Goal: Information Seeking & Learning: Learn about a topic

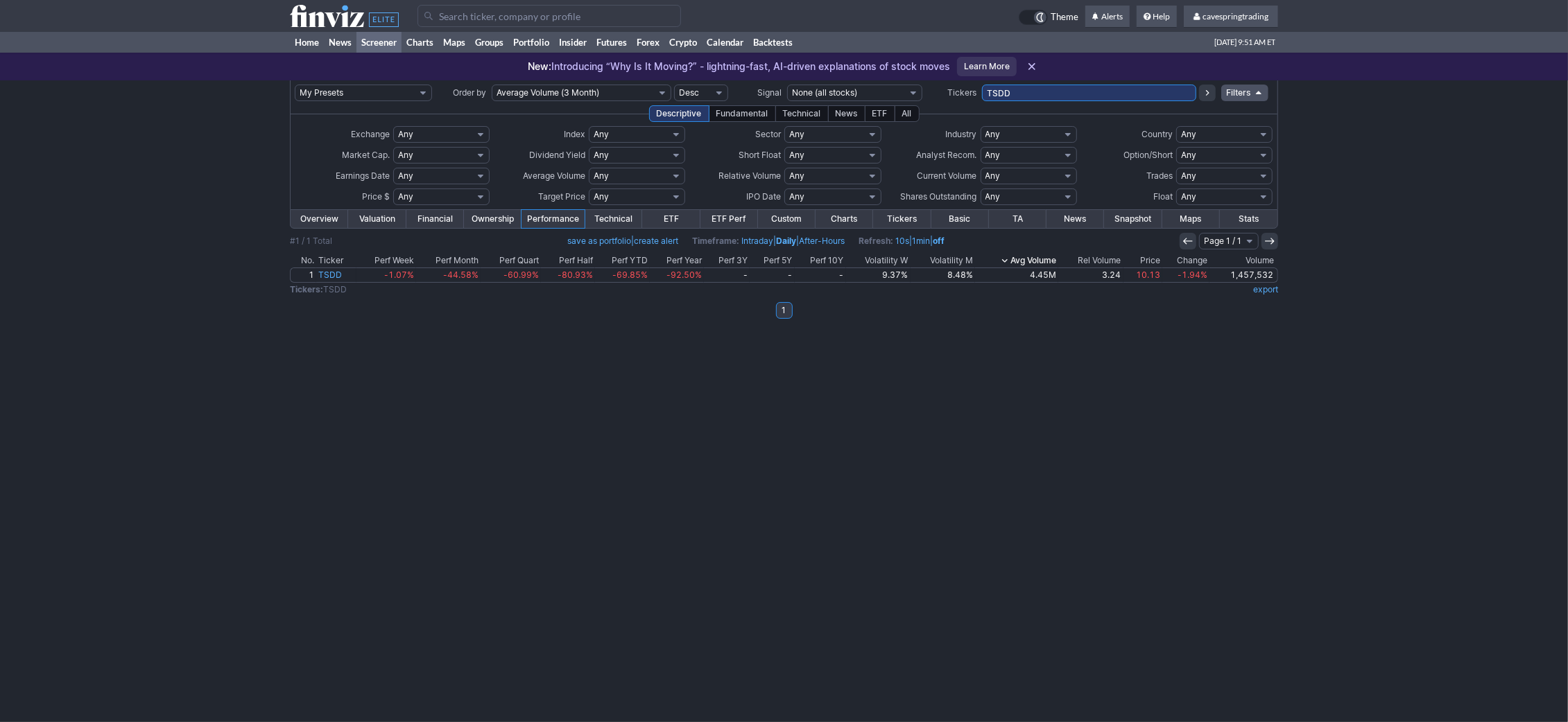
drag, startPoint x: 1026, startPoint y: 88, endPoint x: 767, endPoint y: 70, distance: 259.6
click at [982, 84] on input "TSDD" at bounding box center [1089, 93] width 214 height 16
paste input "AAPD,ABR,AES,AGNC,AGNCL,AGNCN,AMDL,ARKB,AVGX,AVTR,BITI,BITO,BKLN,BTG,CLOZ,DNN,D…"
type input "AAPD,ABR,AES,AGNC,AGNCL,AGNCN,AMDL,ARKB,AVGX,AVTR,BITI,BITO,BKLN,BTG,CLOZ,DNN,D…"
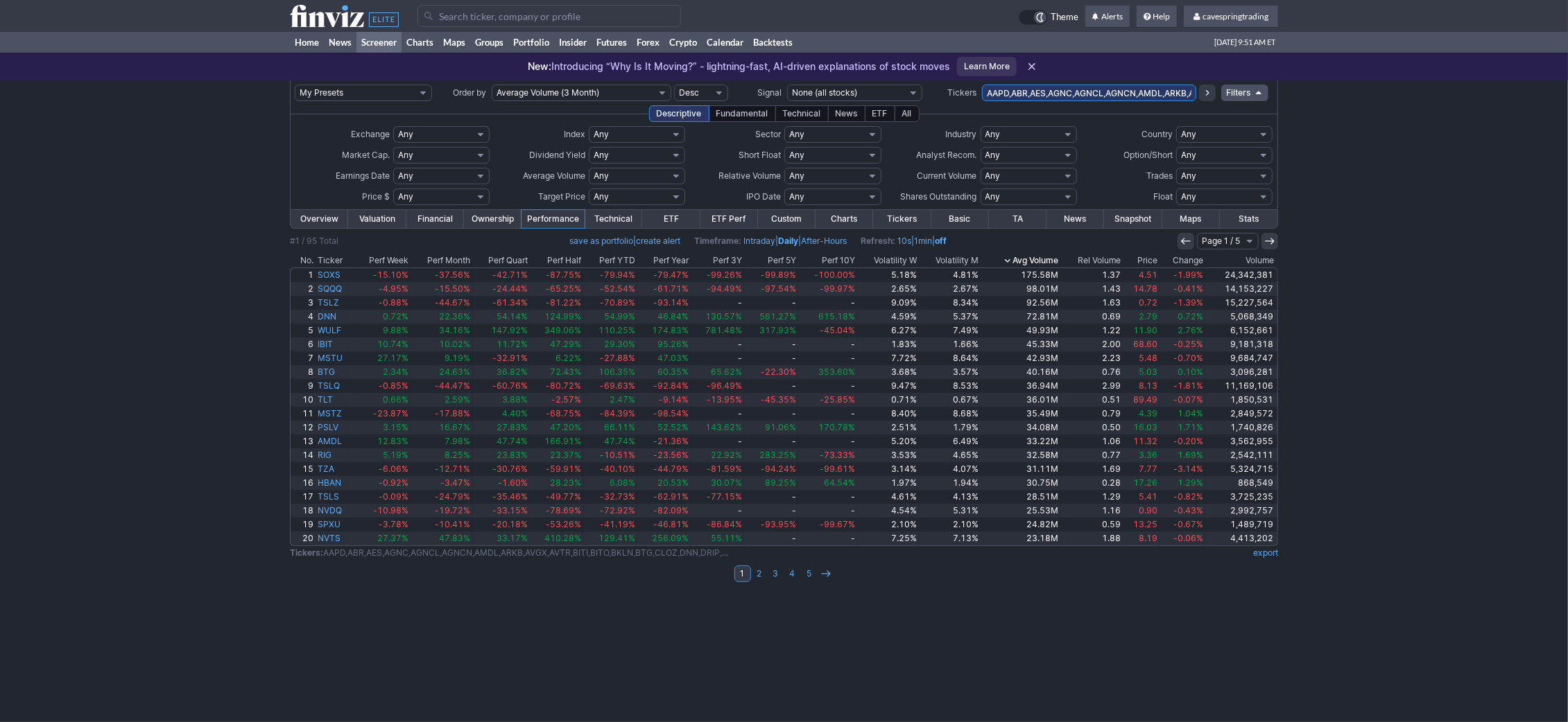
click at [1147, 259] on th "Price" at bounding box center [1141, 261] width 38 height 14
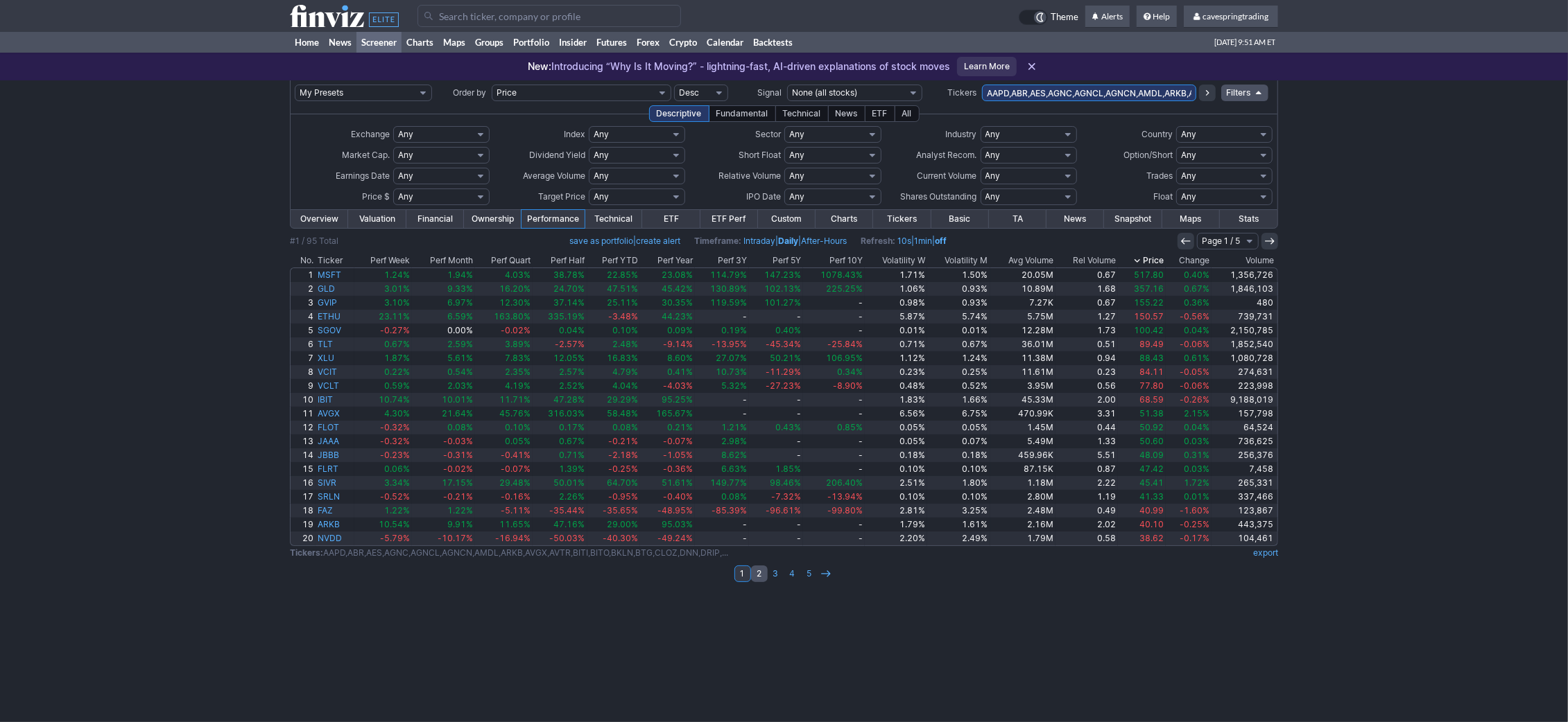
click at [757, 577] on link "2" at bounding box center [760, 574] width 16 height 16
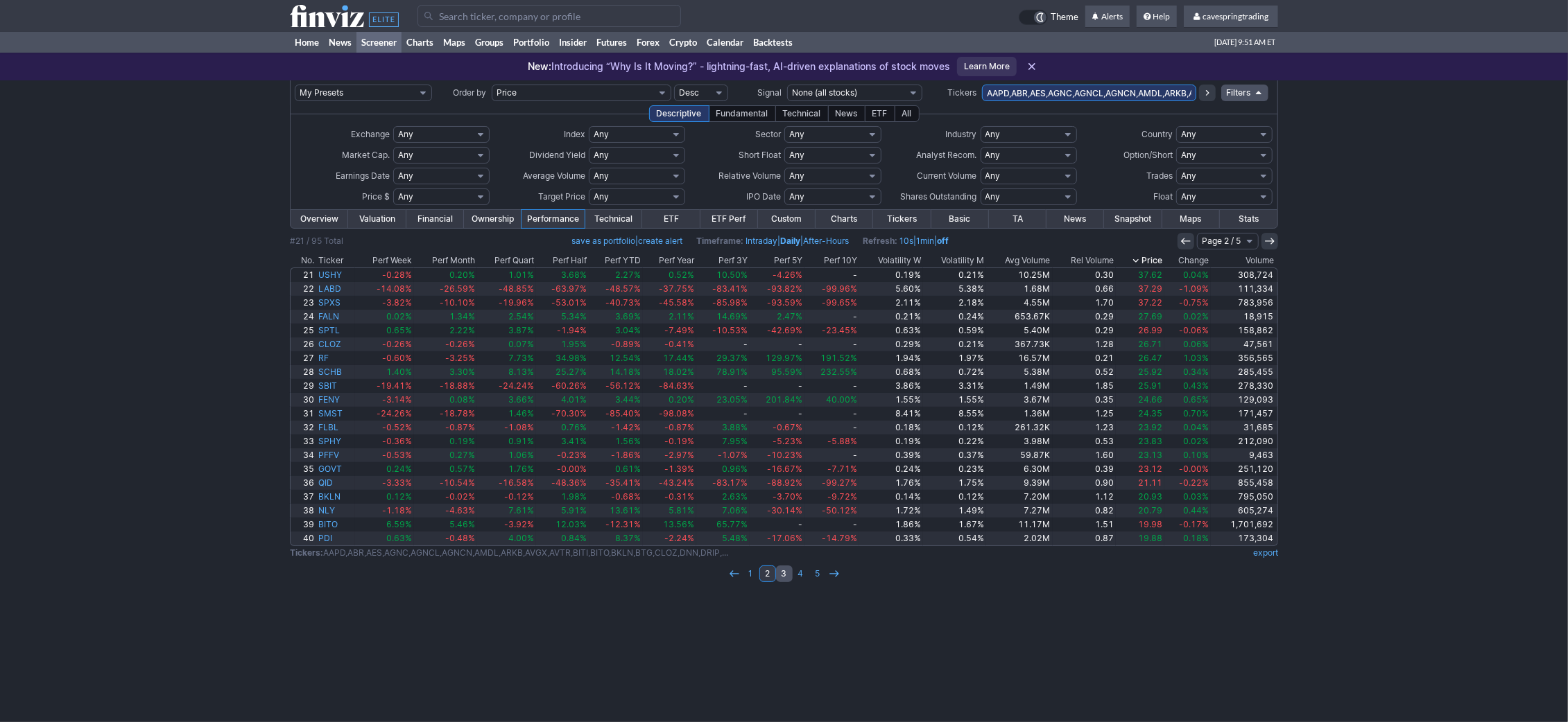
click at [785, 572] on link "3" at bounding box center [784, 574] width 16 height 16
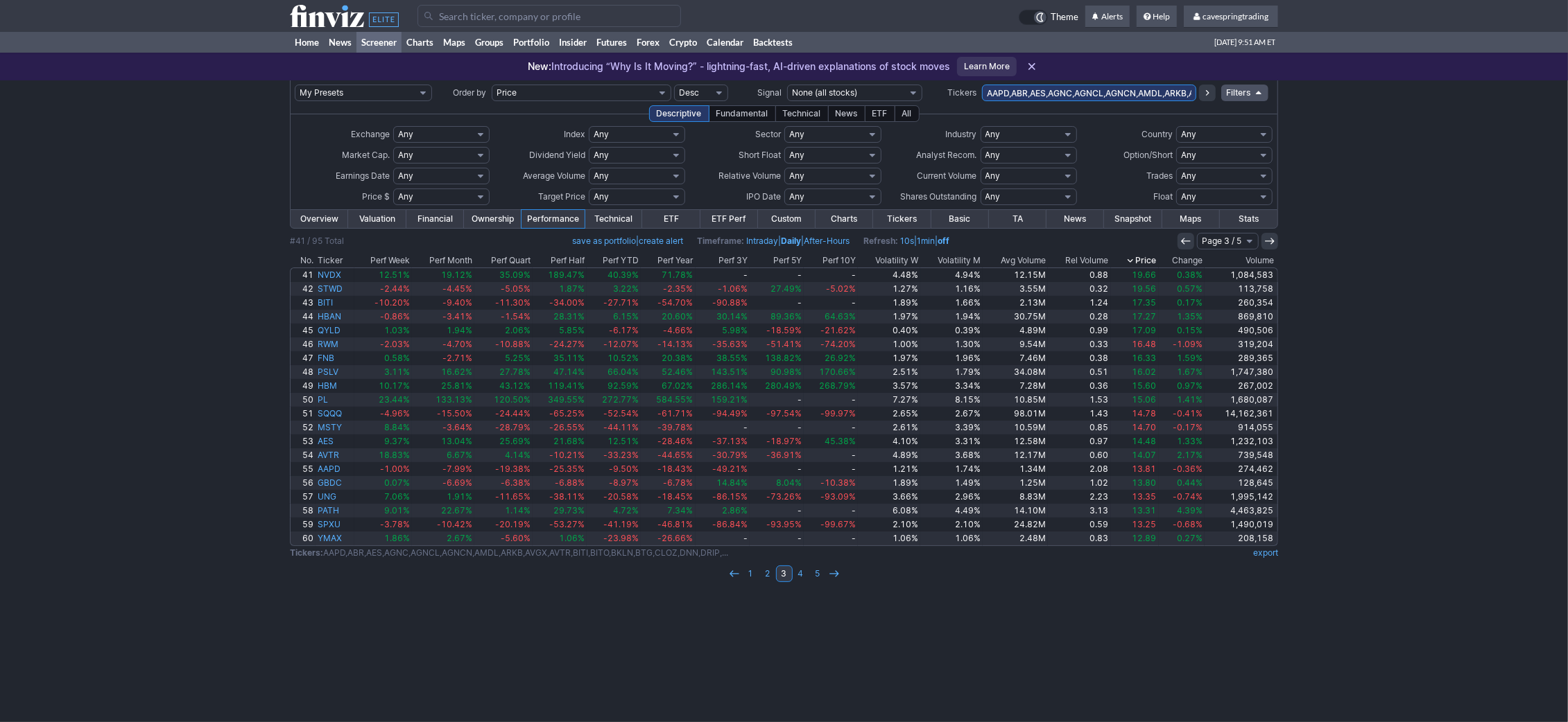
click at [765, 564] on td at bounding box center [784, 562] width 989 height 4
click at [765, 571] on link "2" at bounding box center [768, 574] width 16 height 16
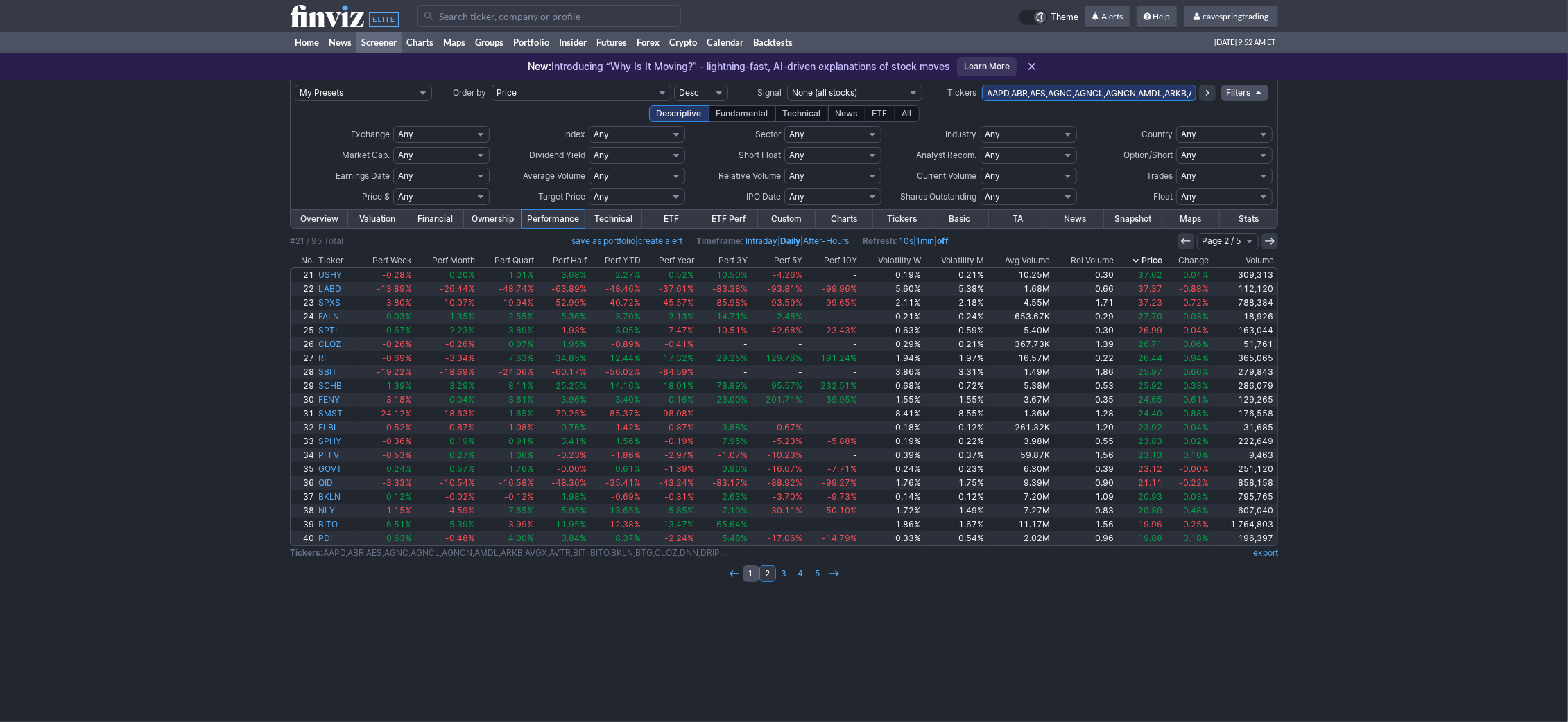
click at [751, 580] on link "1" at bounding box center [751, 574] width 16 height 16
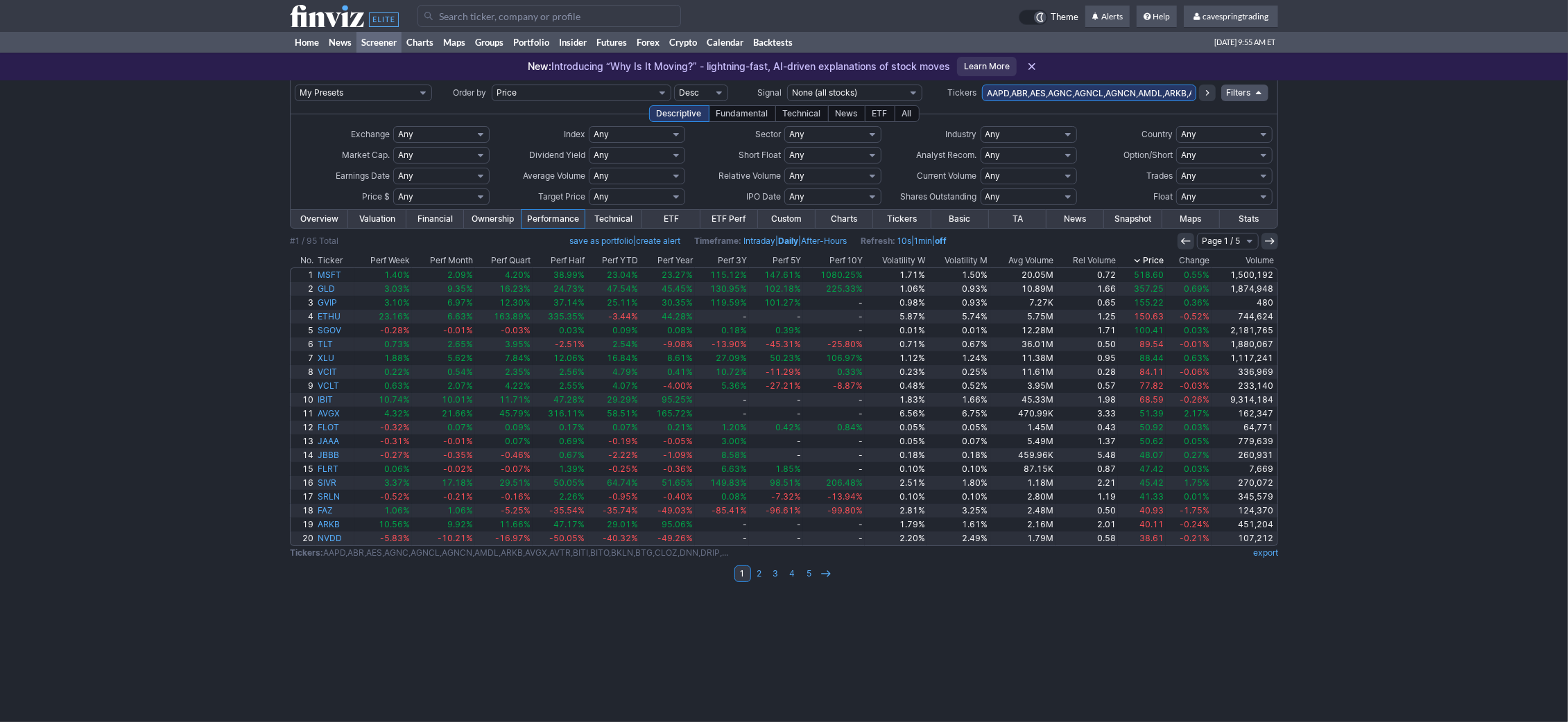
click at [1097, 87] on input "AAPD,ABR,AES,AGNC,AGNCL,AGNCN,AMDL,ARKB,AVGX,AVTR,BITI,BITO,BKLN,BTG,CLOZ,DNN,D…" at bounding box center [1089, 93] width 214 height 16
paste input "avtr,aes,msty,pl,hbm,fnb,hban,stwd,nly,pffv,sphy,feny,schb,rf,sptl,faln,ushy,sr…"
type input "avtr,aes,msty,pl,hbm,fnb,hban,stwd,nly,pffv,sphy,feny,schb,rf,sptl,faln,ushy,sr…"
